Goal: Information Seeking & Learning: Learn about a topic

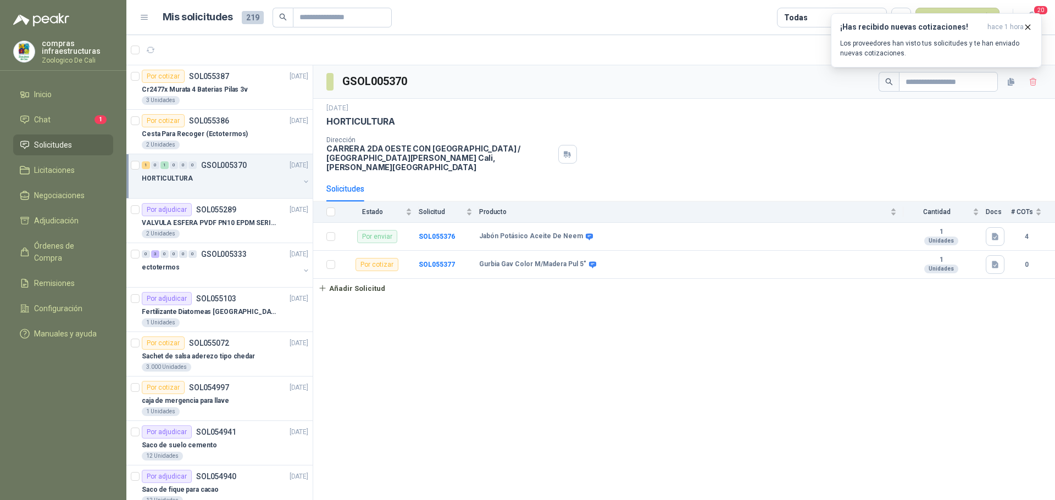
click at [55, 218] on span "Adjudicación" at bounding box center [56, 221] width 44 height 12
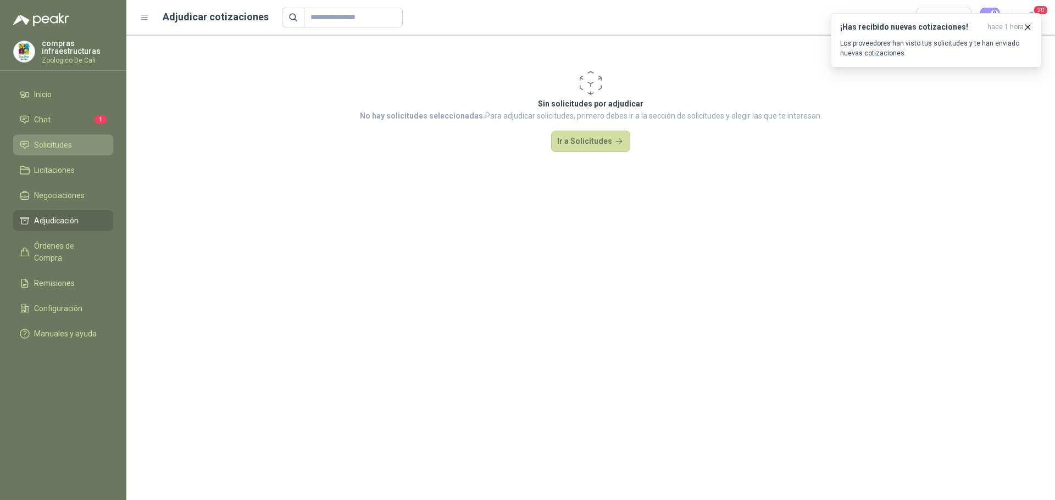
click at [59, 149] on span "Solicitudes" at bounding box center [53, 145] width 38 height 12
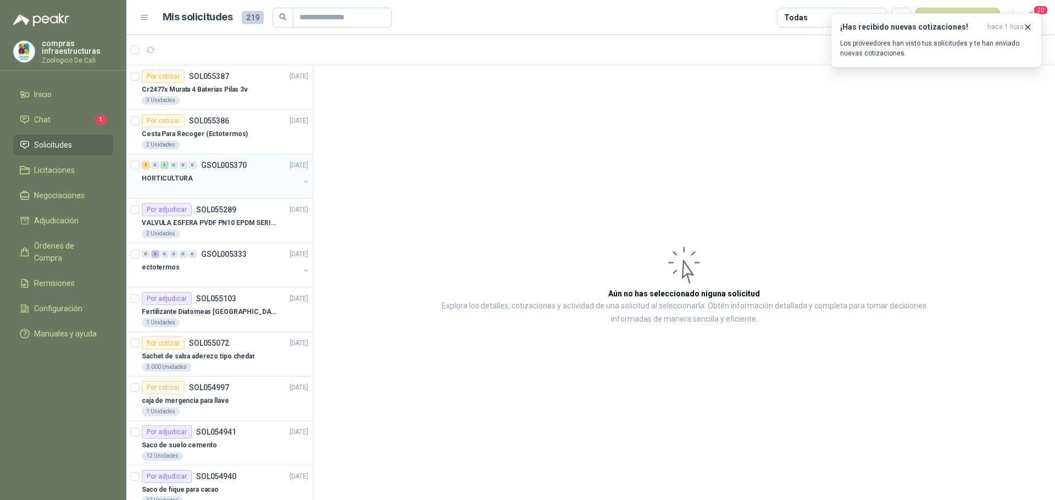
click at [235, 163] on p "GSOL005370" at bounding box center [224, 165] width 46 height 8
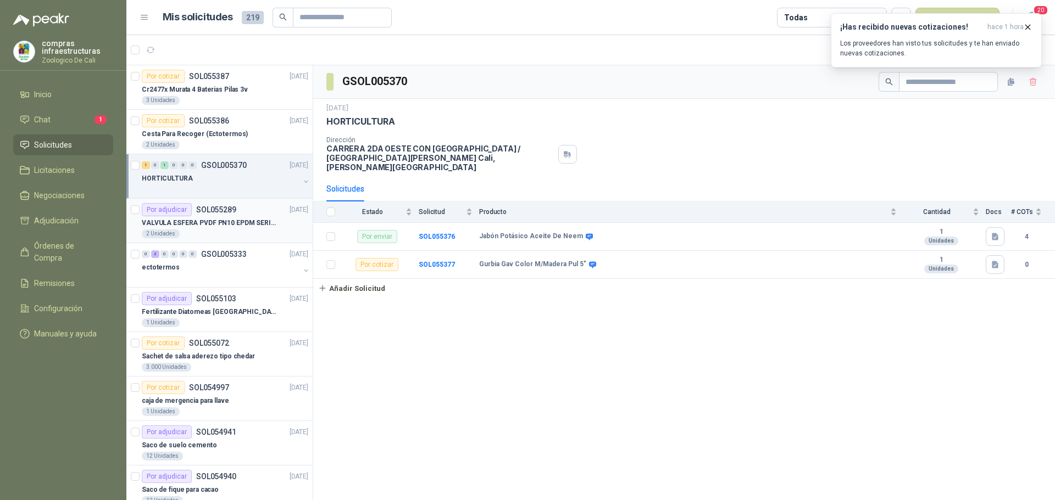
click at [202, 219] on p "VALVULA ESFERA PVDF PN10 EPDM SERIE EX D 25MM CEPEX64926TREME" at bounding box center [210, 223] width 137 height 10
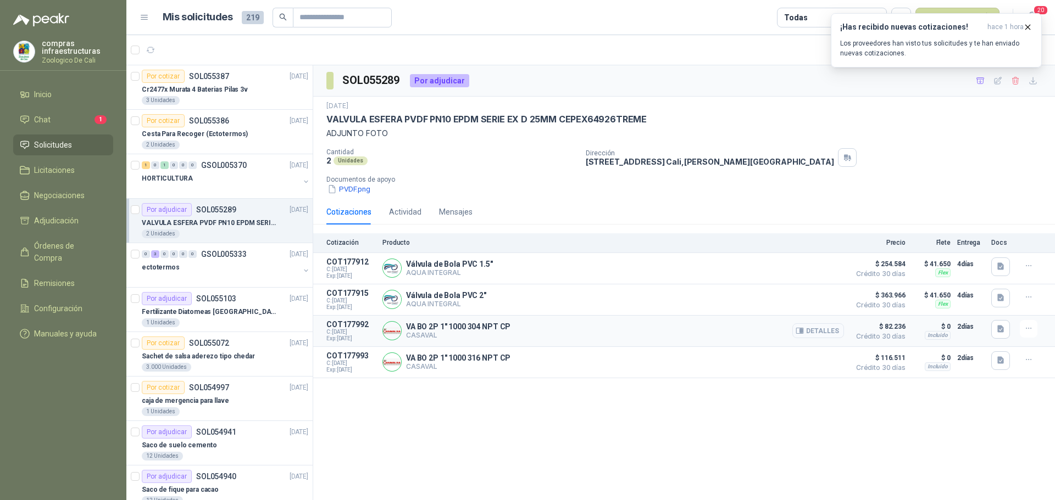
click at [822, 335] on button "Detalles" at bounding box center [818, 331] width 52 height 15
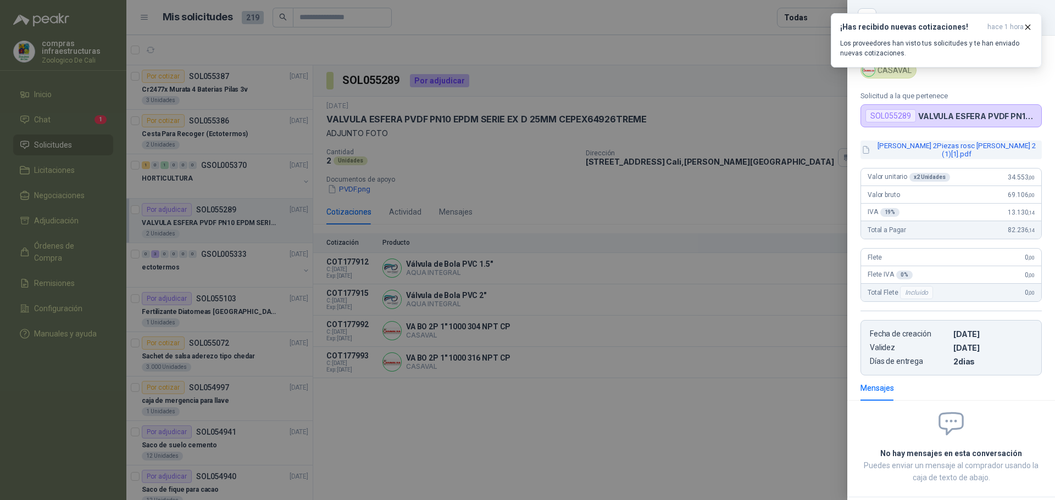
click at [895, 148] on button "Val Bol 2Piezas rosc Walton 2 (1)[1].pdf" at bounding box center [950, 150] width 181 height 19
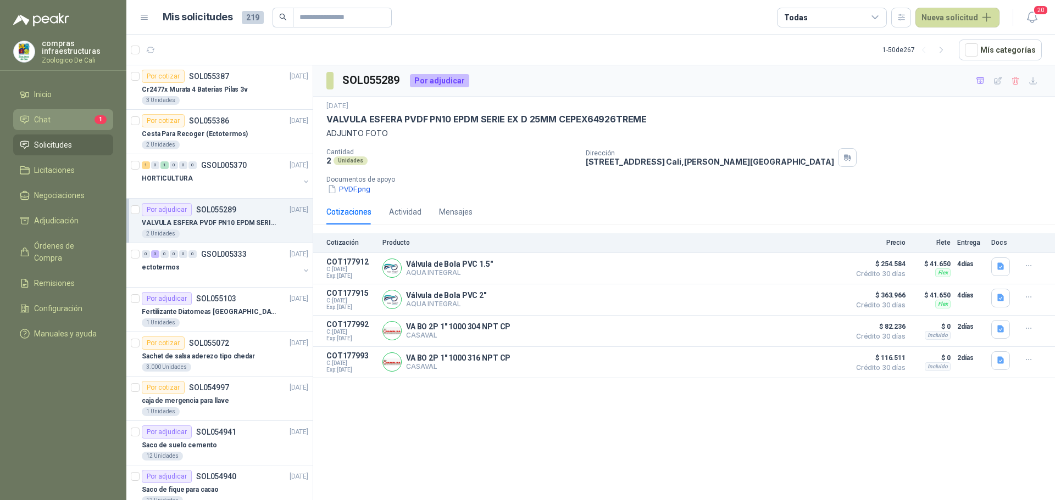
click at [42, 115] on span "Chat" at bounding box center [42, 120] width 16 height 12
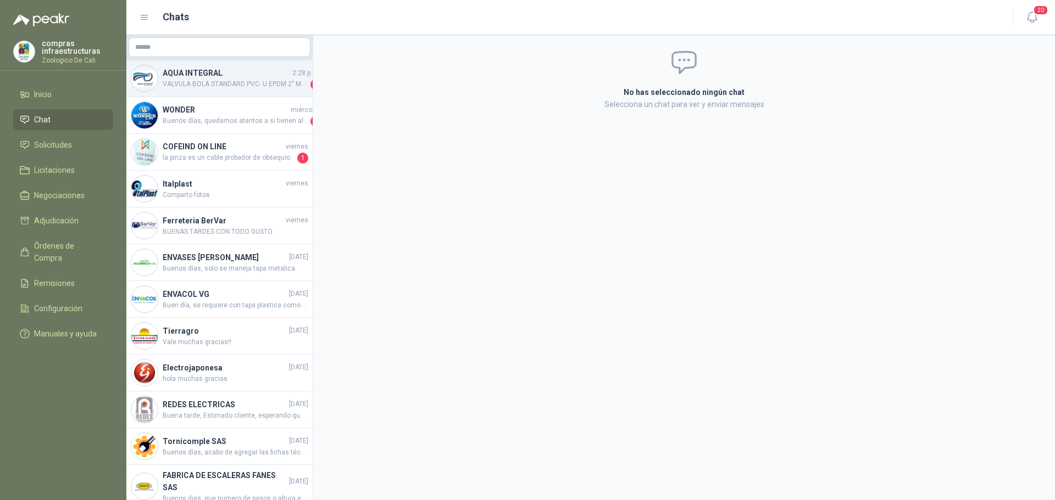
click at [245, 86] on span "VALVULA BOLA STANDARD PVC- U EPDM 2" MA - REF. 36526 LASTIMOSAMENTE, NO MANEJAM…" at bounding box center [236, 84] width 146 height 11
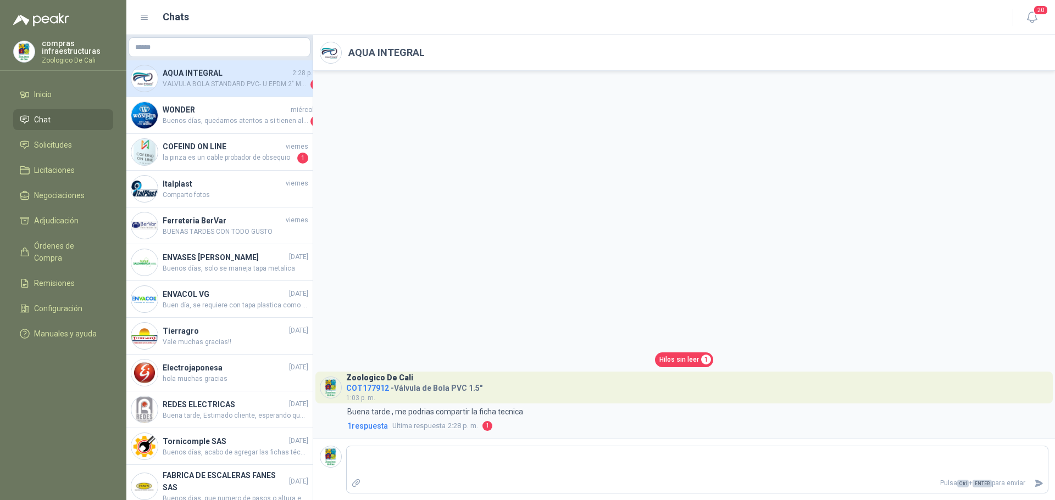
click at [59, 121] on li "Chat" at bounding box center [63, 120] width 87 height 12
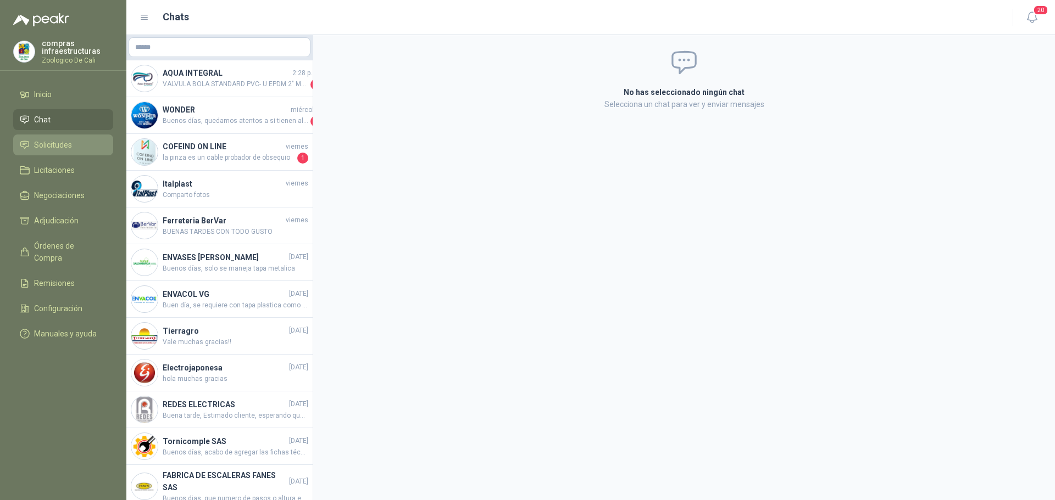
click at [66, 139] on span "Solicitudes" at bounding box center [53, 145] width 38 height 12
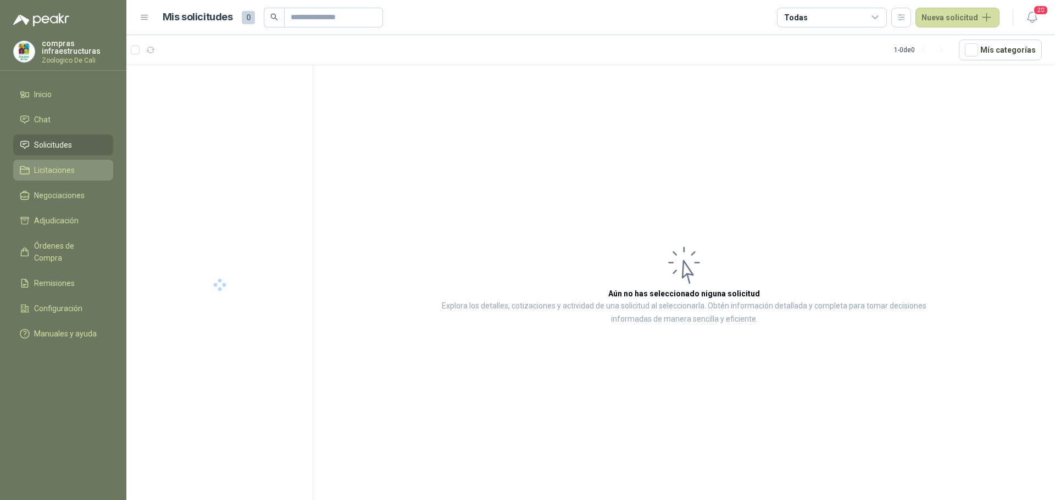
click at [70, 171] on span "Licitaciones" at bounding box center [54, 170] width 41 height 12
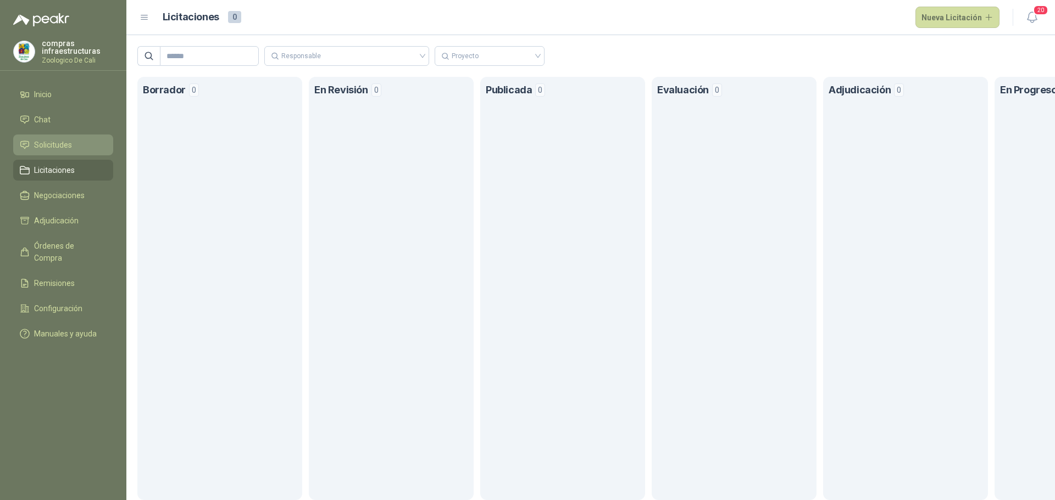
click at [66, 151] on link "Solicitudes" at bounding box center [63, 145] width 100 height 21
